Goal: Information Seeking & Learning: Get advice/opinions

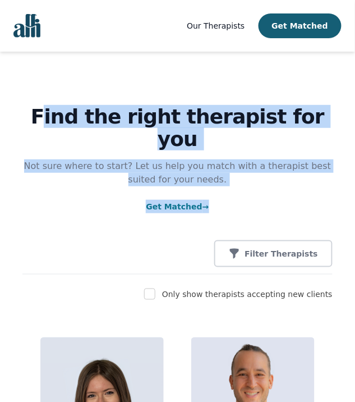
drag, startPoint x: 42, startPoint y: 151, endPoint x: 263, endPoint y: 261, distance: 247.0
click at [263, 261] on div "Find the right therapist for you Not sure where to start? Let us help you match…" at bounding box center [177, 163] width 310 height 223
click at [263, 213] on p "Get Matched →" at bounding box center [177, 206] width 310 height 13
drag, startPoint x: 31, startPoint y: 132, endPoint x: 224, endPoint y: 256, distance: 229.0
click at [224, 256] on div "Find the right therapist for you Not sure where to start? Let us help you match…" at bounding box center [177, 163] width 310 height 223
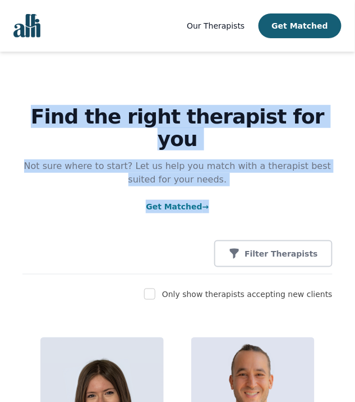
click at [224, 213] on p "Get Matched →" at bounding box center [177, 206] width 310 height 13
drag, startPoint x: 224, startPoint y: 256, endPoint x: -10, endPoint y: 103, distance: 279.2
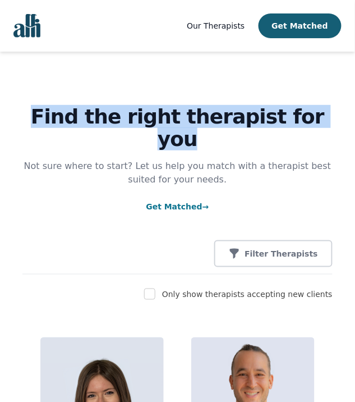
drag, startPoint x: 26, startPoint y: 126, endPoint x: 104, endPoint y: 207, distance: 112.2
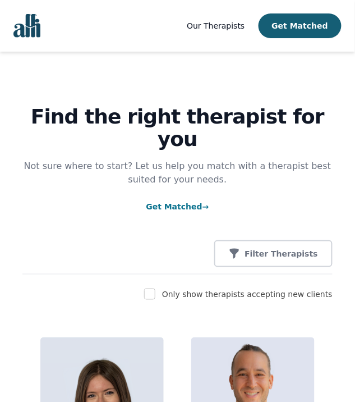
click at [167, 186] on p "Not sure where to start? Let us help you match with a therapist best suited for…" at bounding box center [177, 172] width 310 height 27
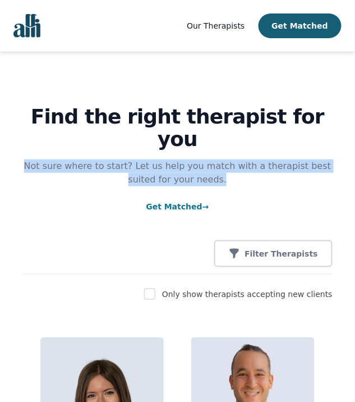
click at [167, 186] on p "Not sure where to start? Let us help you match with a therapist best suited for…" at bounding box center [177, 172] width 310 height 27
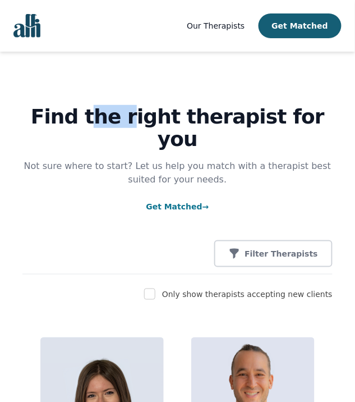
drag, startPoint x: 101, startPoint y: 158, endPoint x: 114, endPoint y: 142, distance: 19.9
click at [117, 143] on h1 "Find the right therapist for you" at bounding box center [177, 127] width 310 height 45
click at [62, 142] on h1 "Find the right therapist for you" at bounding box center [177, 127] width 310 height 45
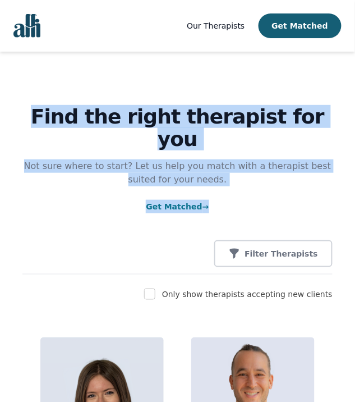
drag, startPoint x: 24, startPoint y: 136, endPoint x: 253, endPoint y: 263, distance: 262.5
click at [206, 186] on p "Not sure where to start? Let us help you match with a therapist best suited for…" at bounding box center [177, 172] width 310 height 27
